Goal: Navigation & Orientation: Find specific page/section

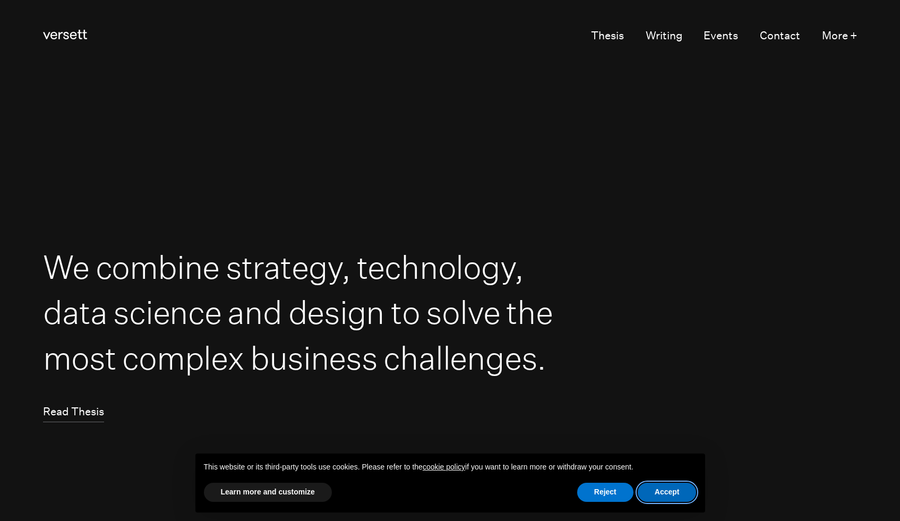
click at [652, 496] on button "Accept" at bounding box center [666, 491] width 59 height 19
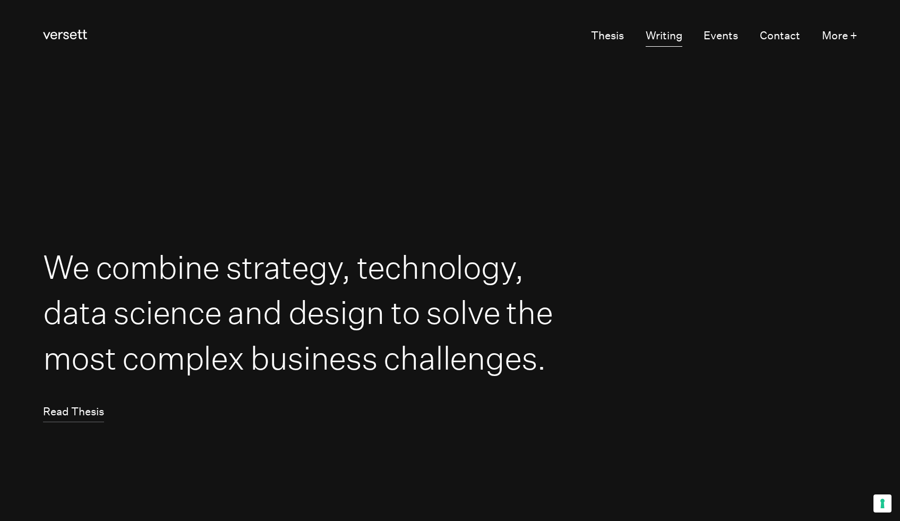
click at [660, 36] on link "Writing" at bounding box center [663, 36] width 37 height 21
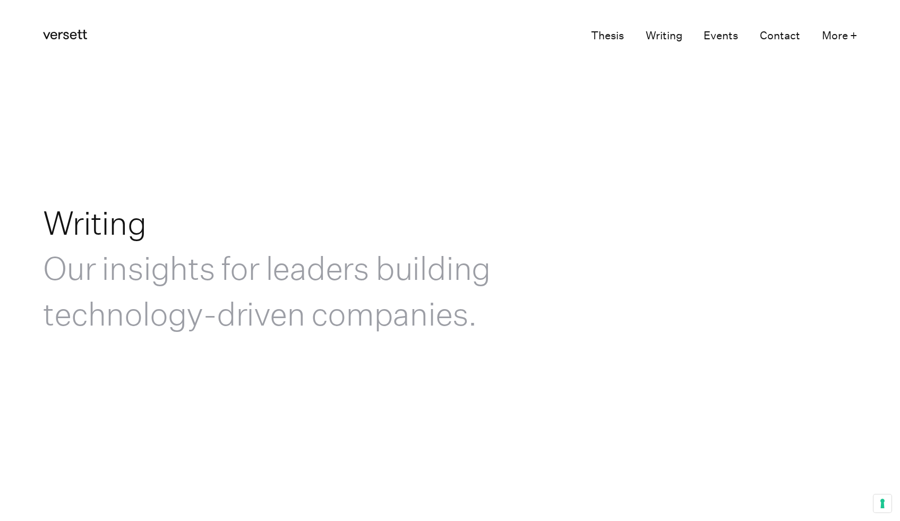
click at [595, 34] on link "Thesis" at bounding box center [607, 36] width 33 height 21
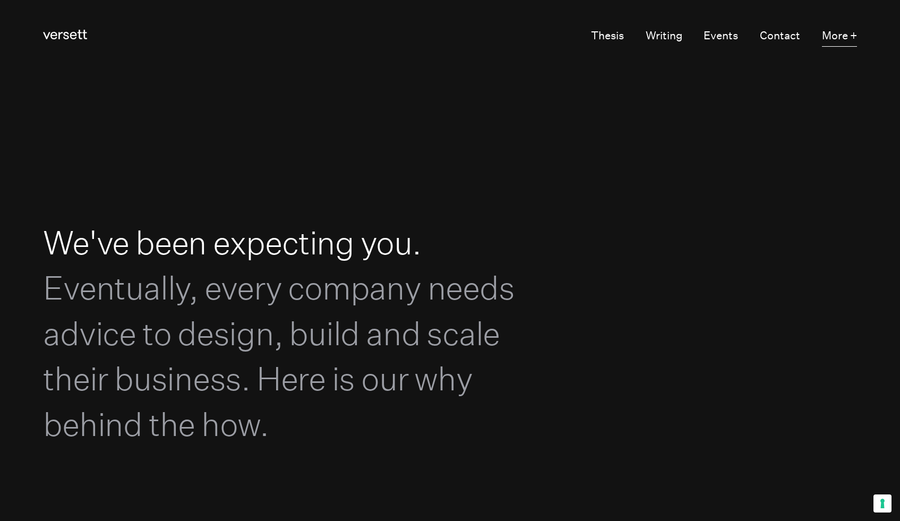
click at [835, 36] on button "More +" at bounding box center [839, 36] width 35 height 21
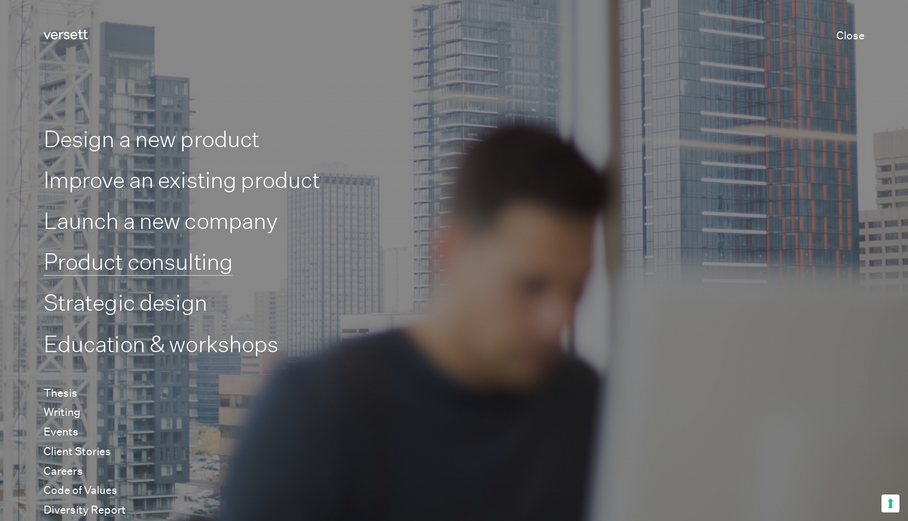
click at [194, 267] on link "Product consulting" at bounding box center [138, 262] width 189 height 28
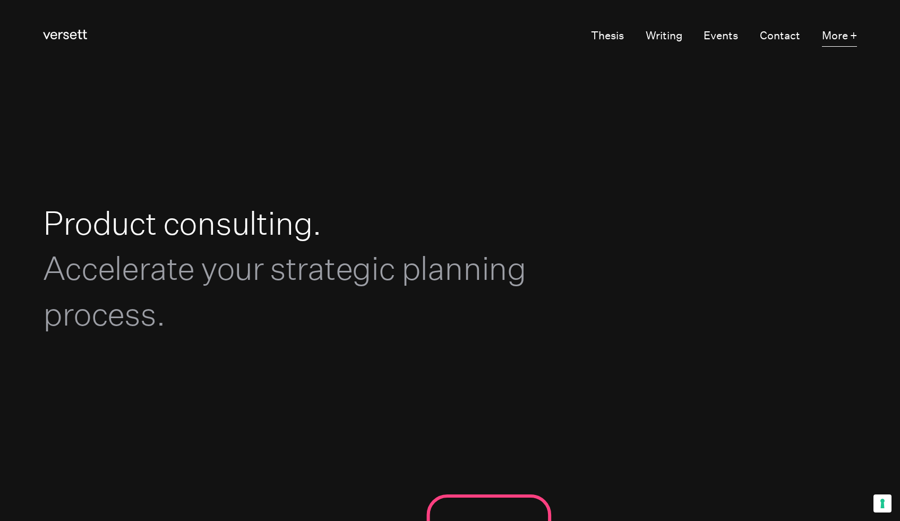
click at [842, 33] on button "More +" at bounding box center [839, 36] width 35 height 21
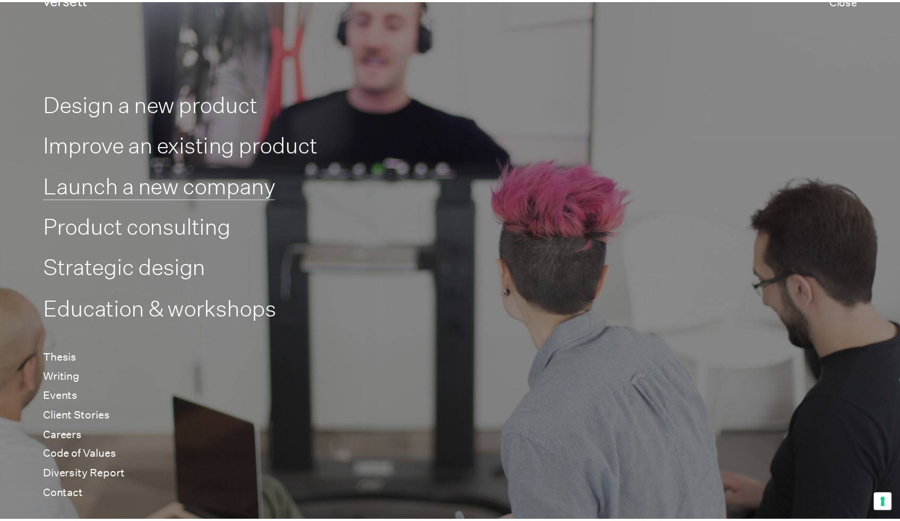
scroll to position [62, 0]
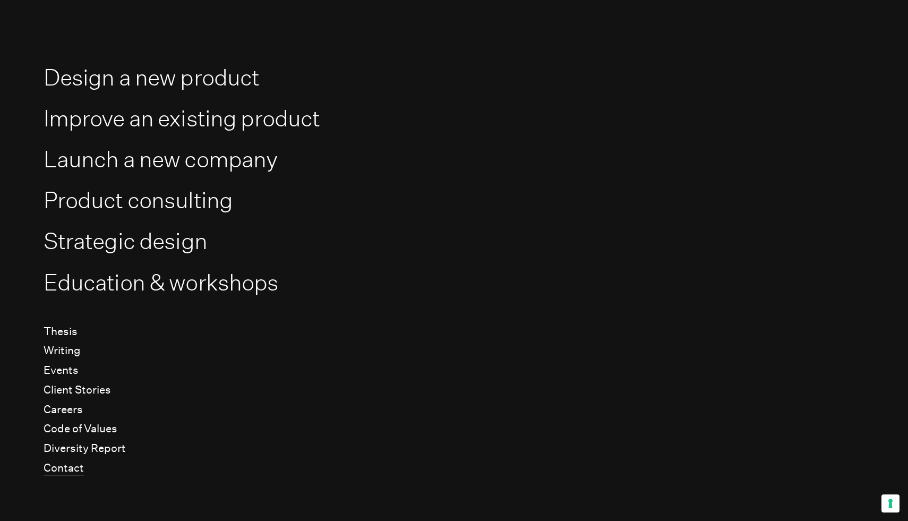
click at [78, 465] on link "Contact" at bounding box center [64, 468] width 40 height 14
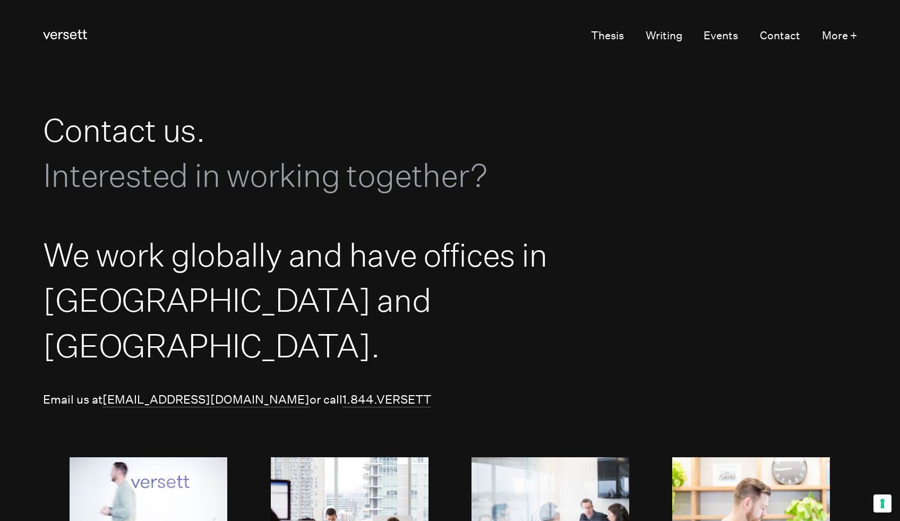
click at [818, 33] on ul "Thesis Writing Events Contact More +" at bounding box center [713, 36] width 287 height 21
click at [829, 29] on button "More +" at bounding box center [839, 36] width 35 height 21
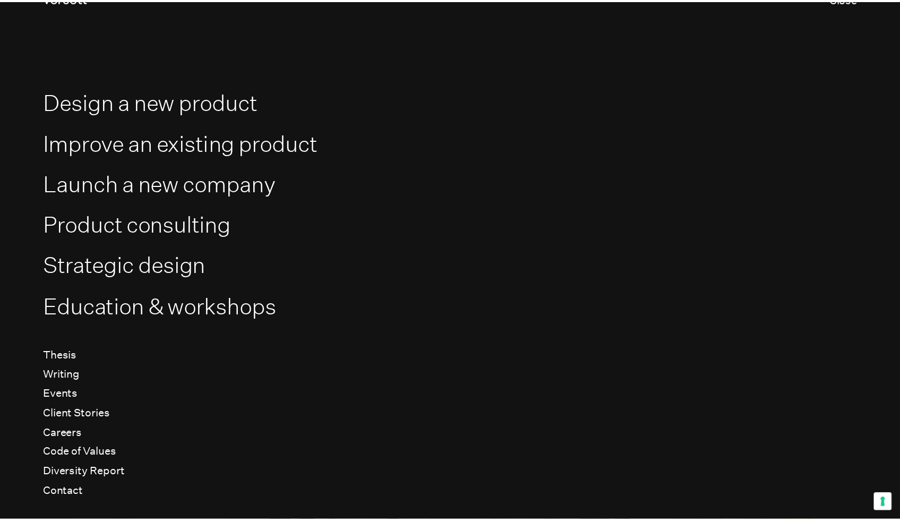
scroll to position [62, 0]
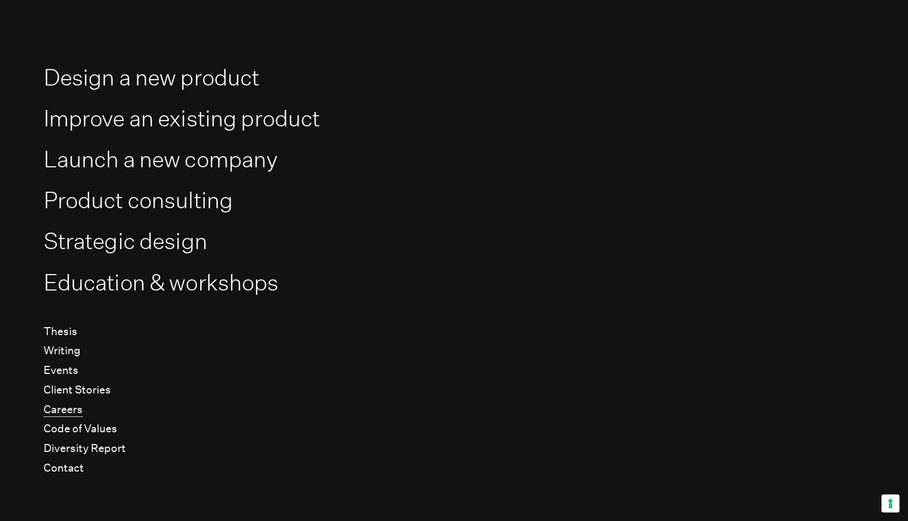
click at [68, 408] on link "Careers" at bounding box center [63, 410] width 39 height 14
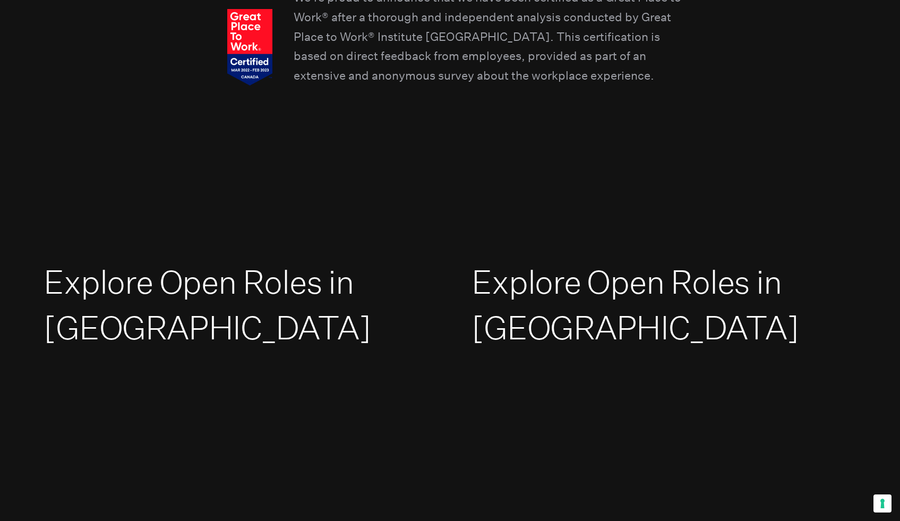
scroll to position [1646, 0]
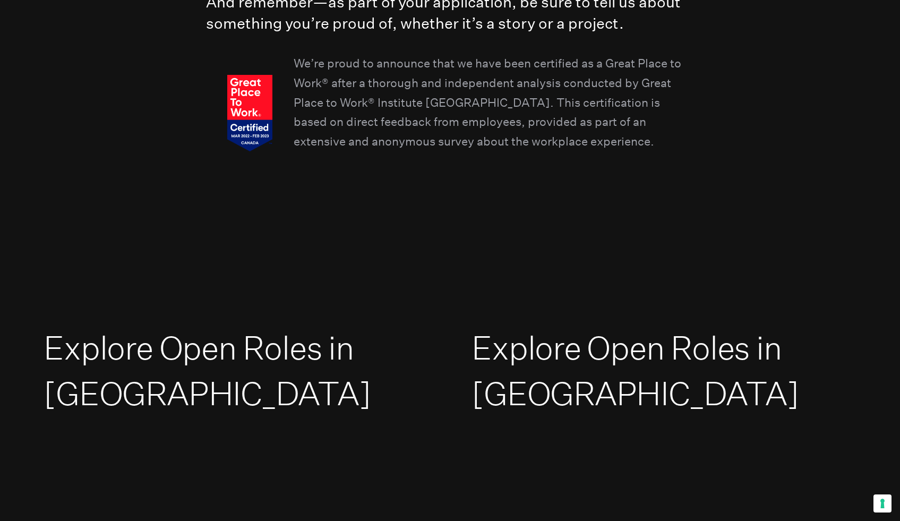
click at [172, 328] on link "Explore Open Roles in [GEOGRAPHIC_DATA]" at bounding box center [207, 370] width 327 height 84
click at [521, 328] on link "Explore Open Roles in [GEOGRAPHIC_DATA]" at bounding box center [634, 370] width 327 height 84
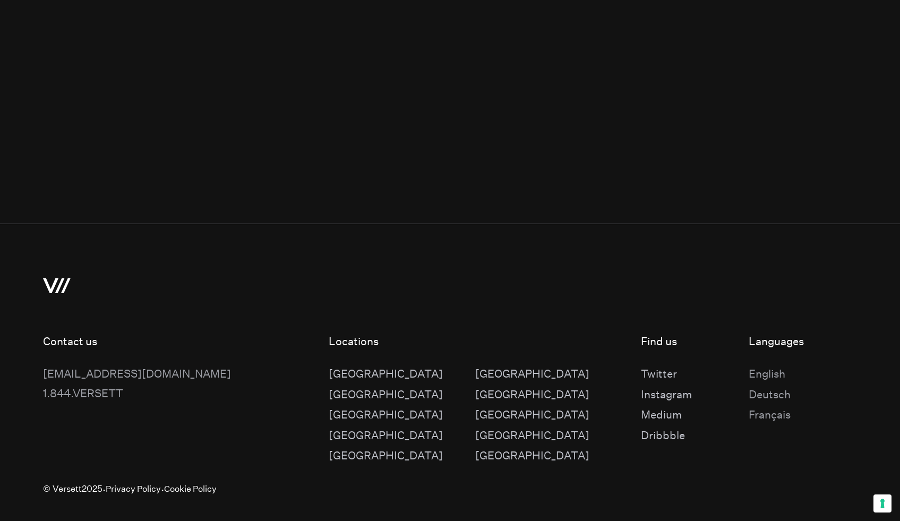
scroll to position [2081, 0]
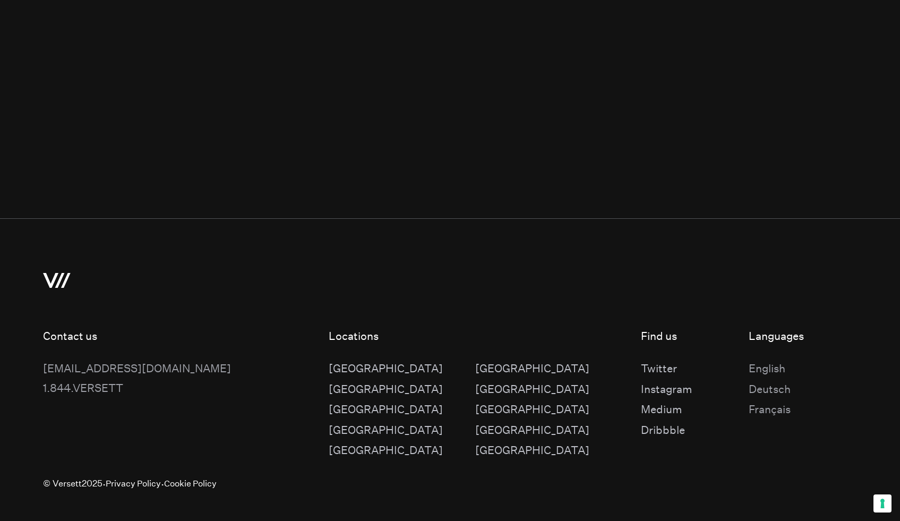
click at [348, 379] on div "[GEOGRAPHIC_DATA]" at bounding box center [386, 389] width 114 height 20
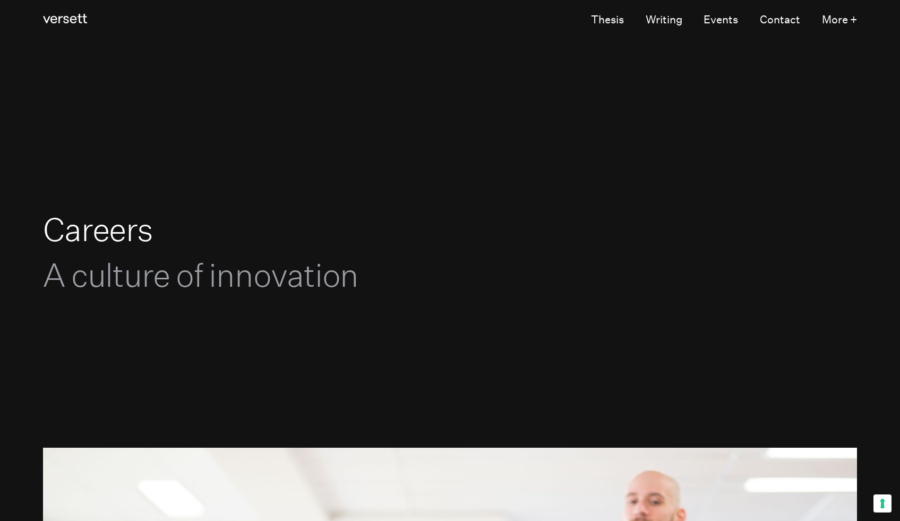
scroll to position [0, 0]
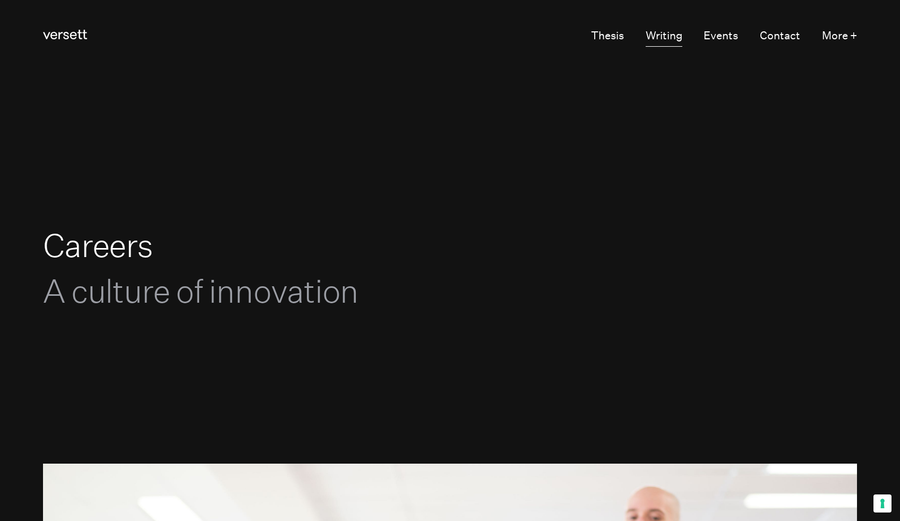
click at [667, 41] on link "Writing" at bounding box center [663, 36] width 37 height 21
